Goal: Information Seeking & Learning: Learn about a topic

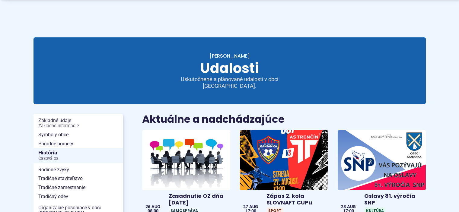
scroll to position [60, 0]
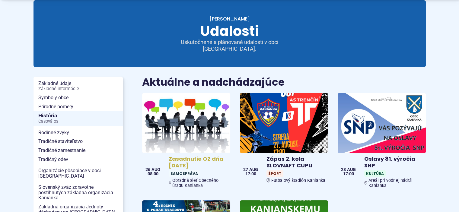
click at [198, 121] on img at bounding box center [186, 122] width 101 height 69
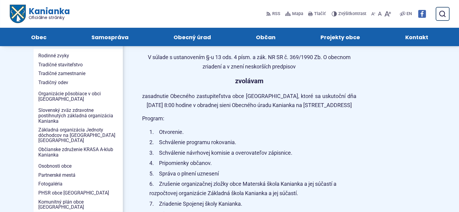
scroll to position [151, 0]
click at [420, 37] on span "Kontakt" at bounding box center [416, 37] width 23 height 18
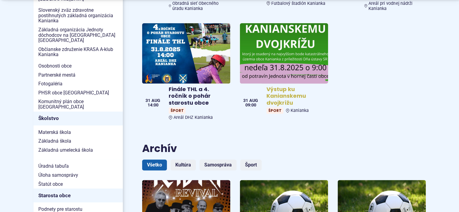
scroll to position [242, 0]
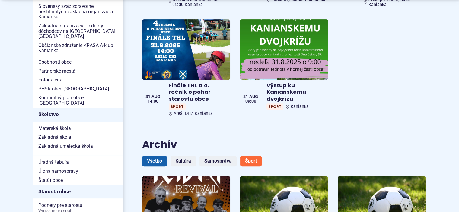
click at [250, 156] on link "Šport" at bounding box center [250, 161] width 21 height 11
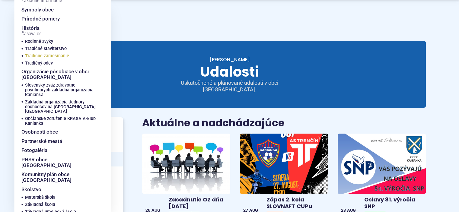
scroll to position [30, 0]
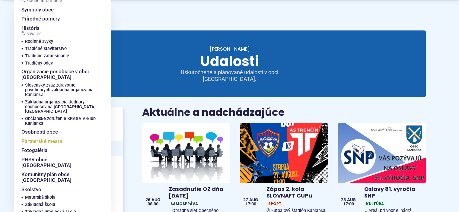
click at [51, 137] on span "Partnerské mestá" at bounding box center [41, 141] width 41 height 9
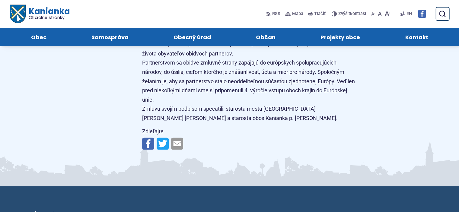
scroll to position [664, 0]
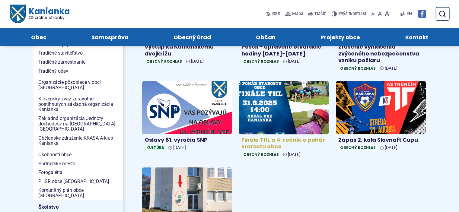
scroll to position [151, 0]
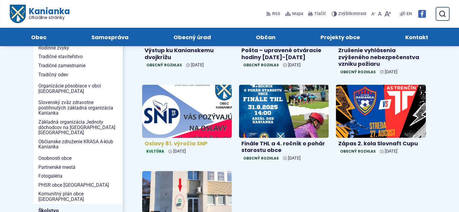
click at [203, 118] on img at bounding box center [186, 111] width 103 height 61
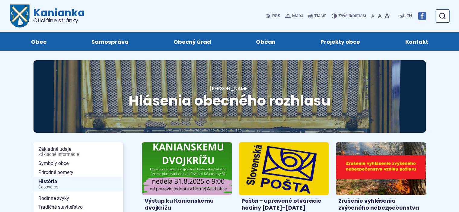
scroll to position [0, 0]
